Goal: Find specific page/section: Find specific page/section

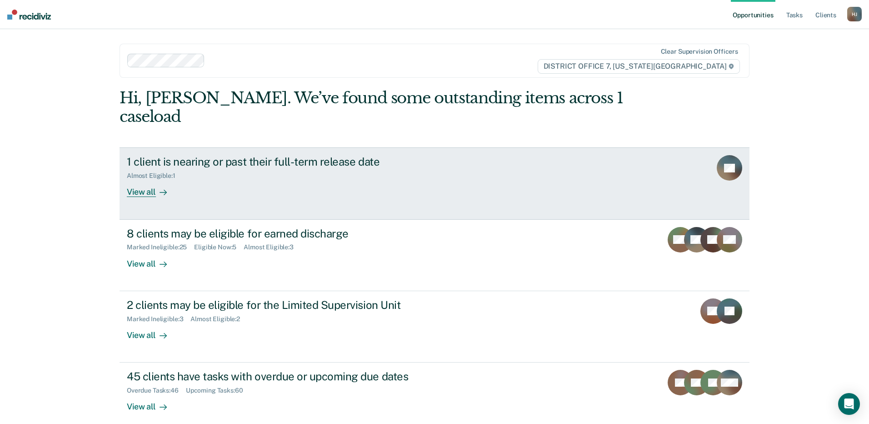
click at [141, 180] on div "View all" at bounding box center [152, 189] width 51 height 18
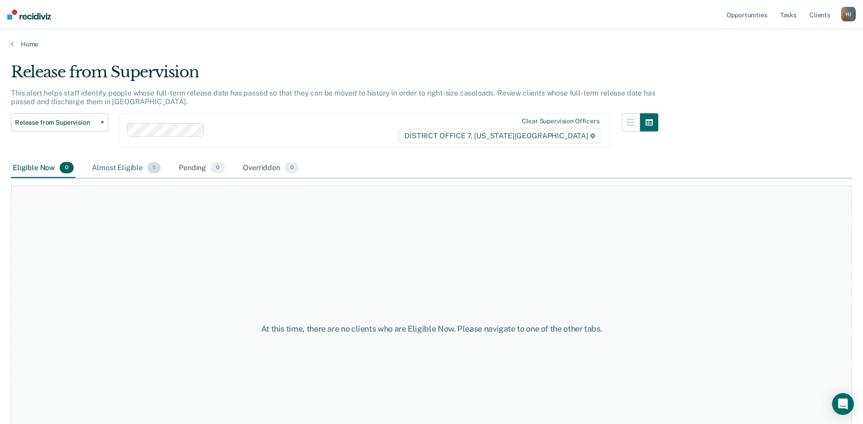
click at [132, 166] on div "Almost Eligible 1" at bounding box center [126, 168] width 72 height 20
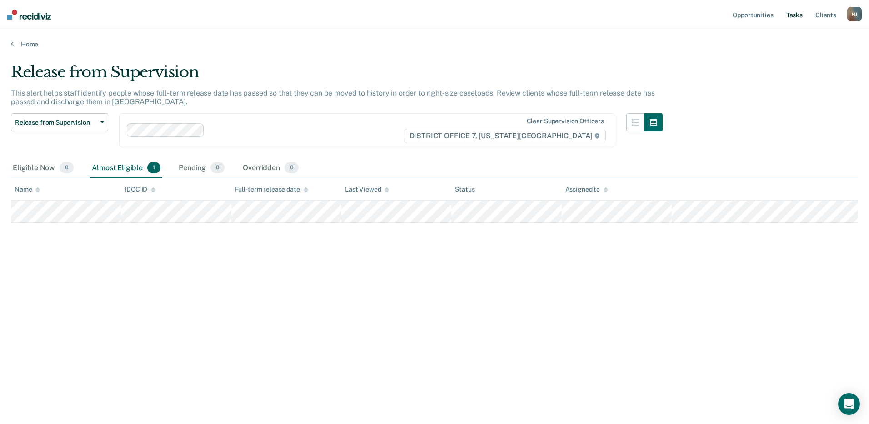
click at [798, 16] on link "Tasks" at bounding box center [795, 14] width 20 height 29
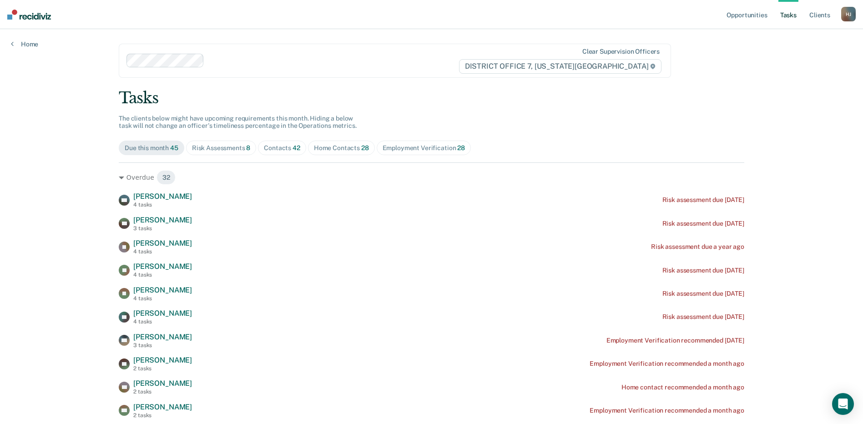
click at [339, 147] on div "Home Contacts 28" at bounding box center [341, 148] width 55 height 8
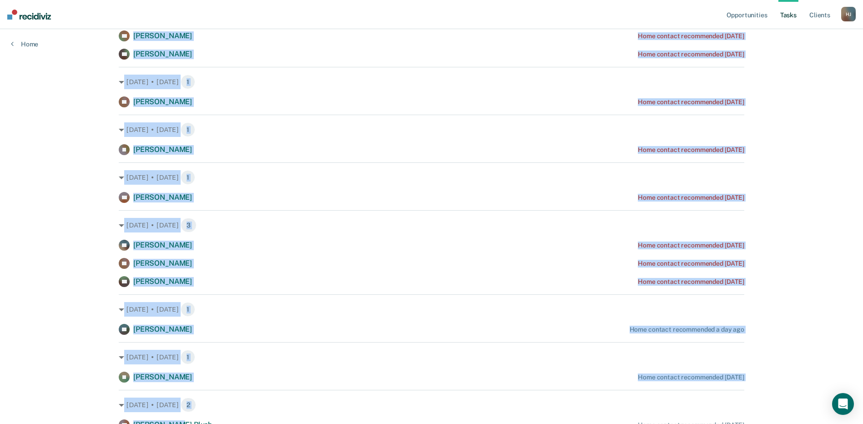
scroll to position [356, 0]
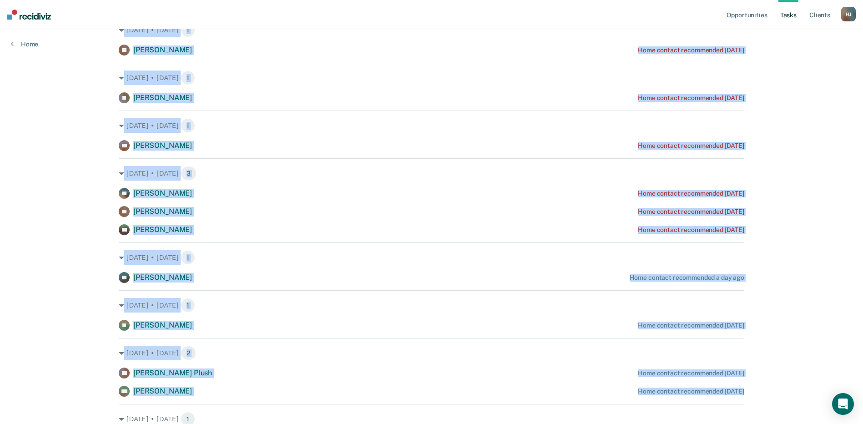
drag, startPoint x: 119, startPoint y: 56, endPoint x: 273, endPoint y: 397, distance: 374.4
click at [273, 397] on div "[DATE] • [DATE] 1 MP [PERSON_NAME] Home contact recommended a month ago [DATE] …" at bounding box center [431, 278] width 625 height 945
drag, startPoint x: 273, startPoint y: 397, endPoint x: 272, endPoint y: 296, distance: 101.4
